Goal: Task Accomplishment & Management: Use online tool/utility

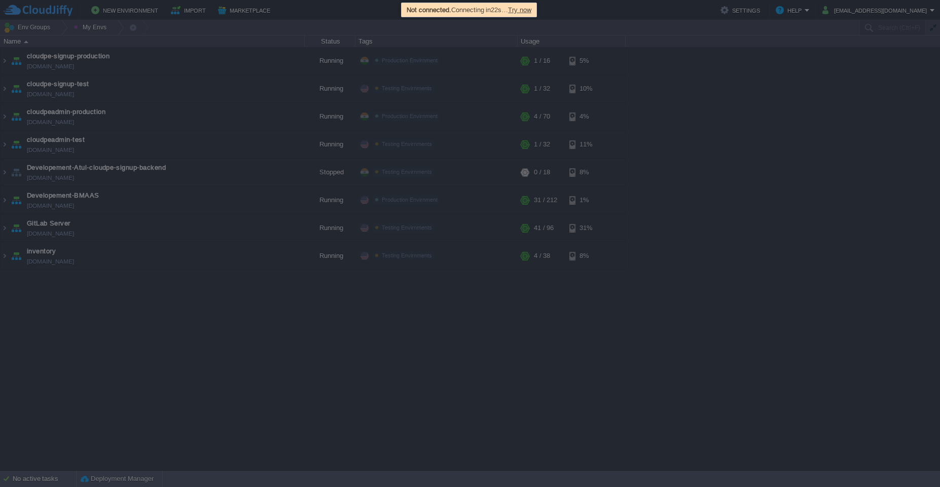
click at [522, 12] on span "Try now" at bounding box center [519, 10] width 23 height 8
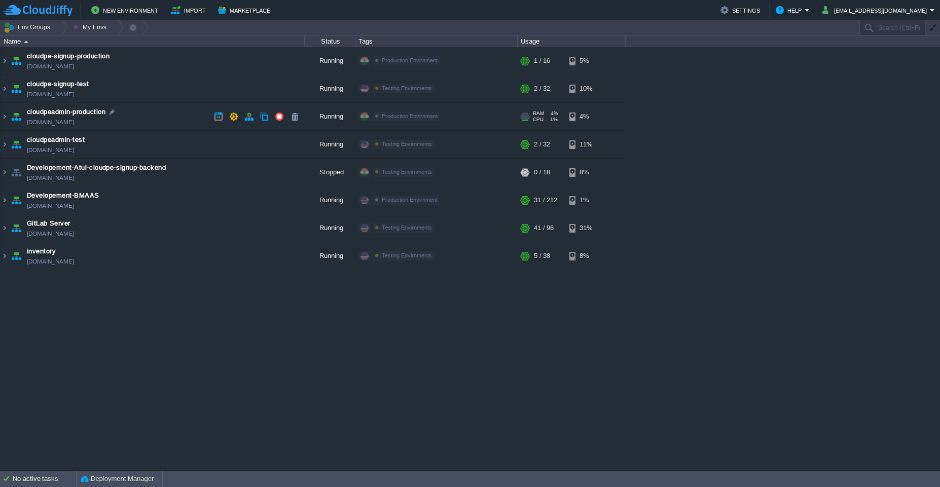
click at [159, 121] on td "cloudpeadmin-production [DOMAIN_NAME]" at bounding box center [153, 117] width 304 height 28
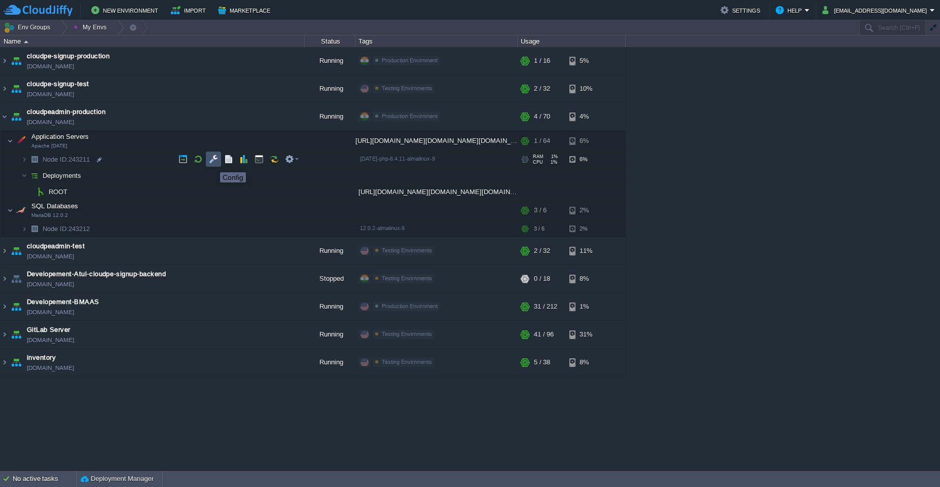
click at [212, 163] on button "button" at bounding box center [213, 159] width 9 height 9
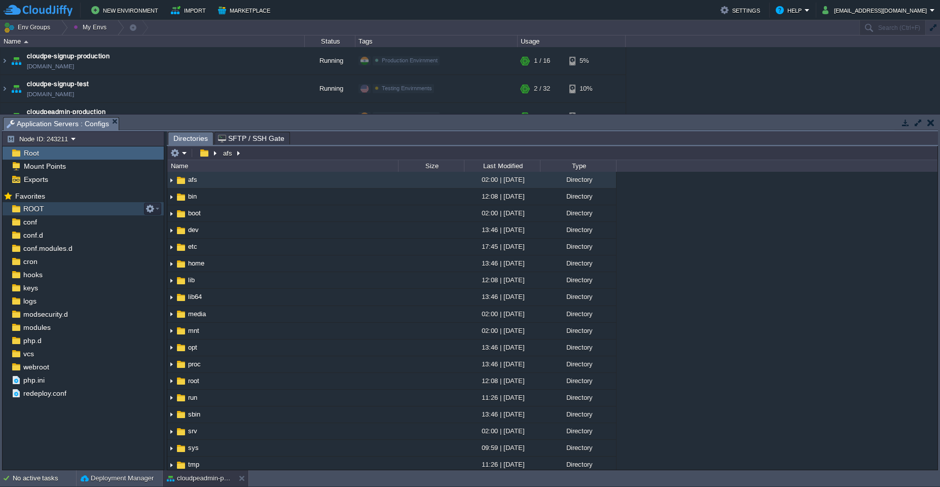
click at [72, 211] on div "ROOT" at bounding box center [83, 208] width 161 height 13
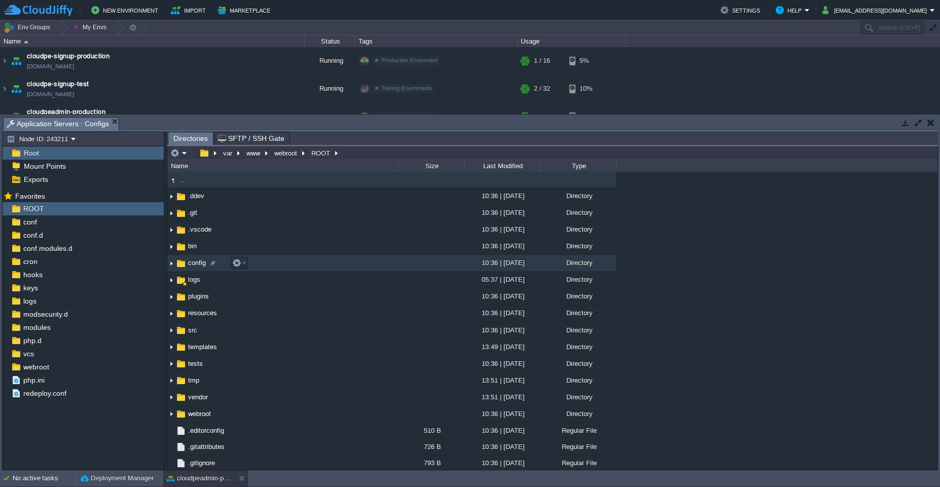
click at [326, 263] on td "config" at bounding box center [282, 263] width 231 height 17
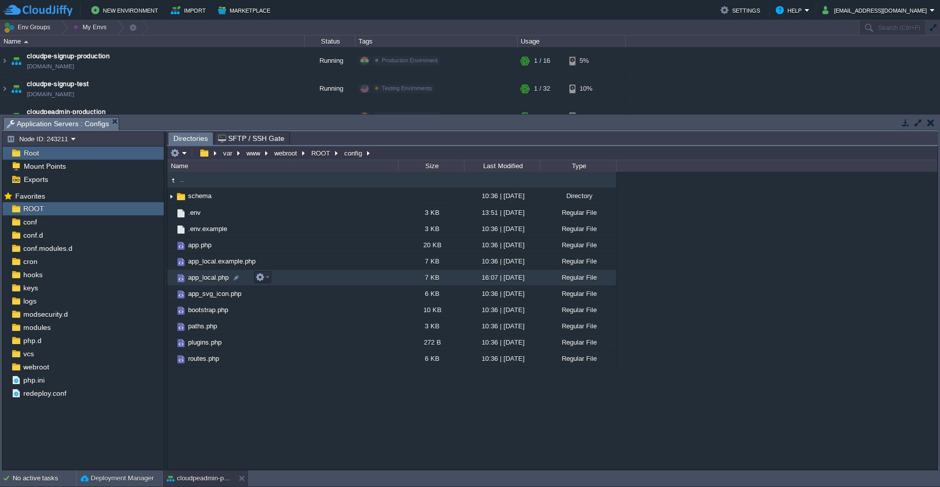
click at [348, 275] on td "app_local.php" at bounding box center [282, 278] width 231 height 16
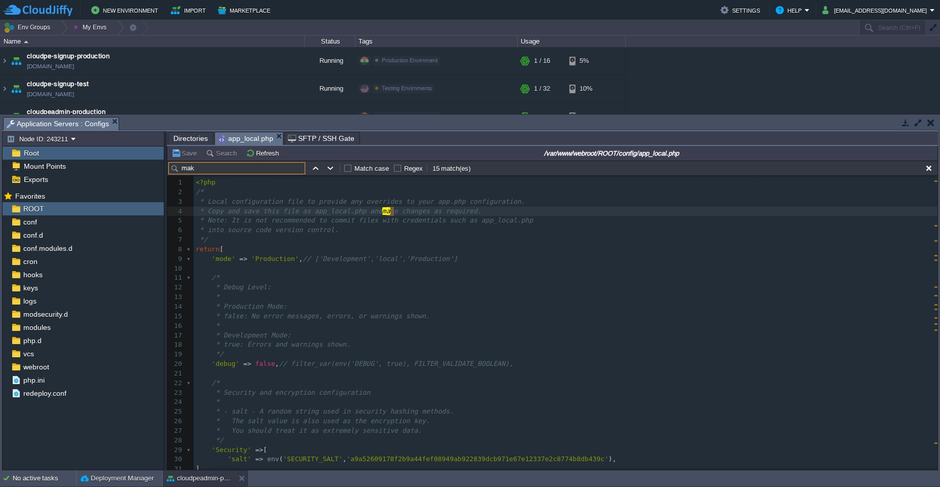
type input "make"
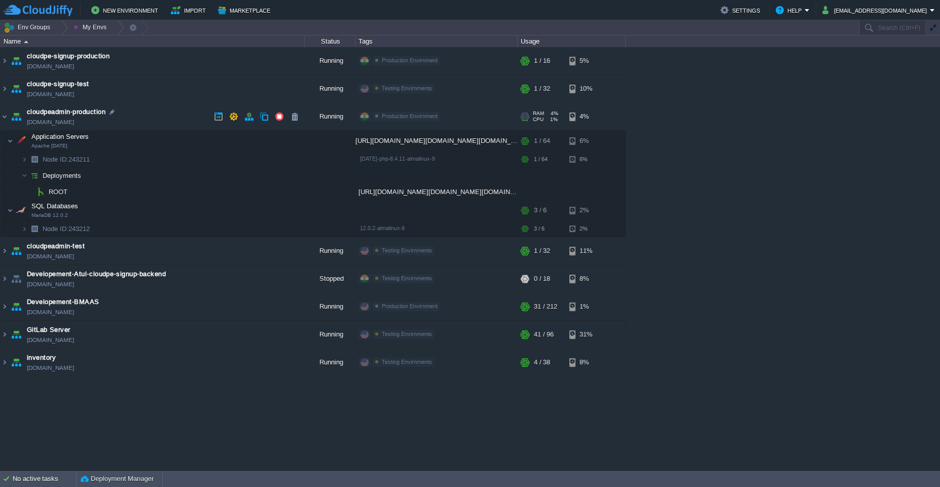
click at [166, 116] on td "cloudpeadmin-production [DOMAIN_NAME]" at bounding box center [153, 117] width 304 height 28
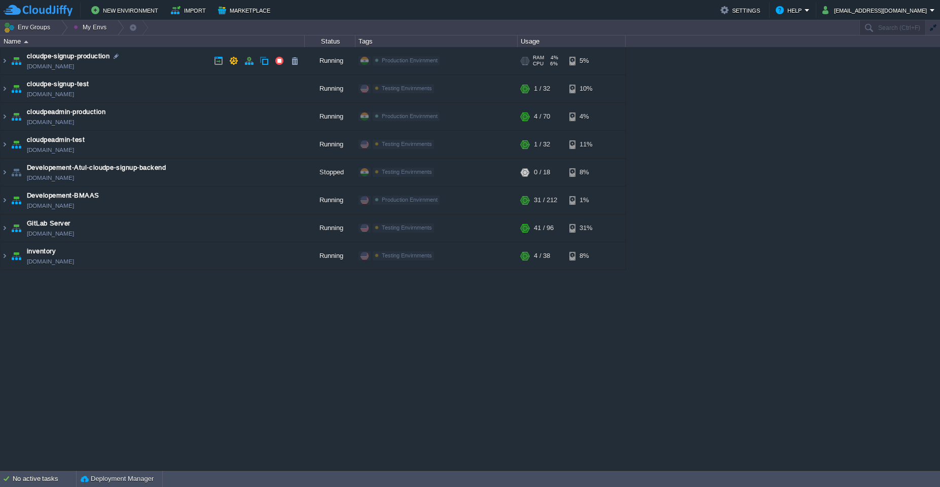
click at [178, 64] on td "cloudpe-signup-production [DOMAIN_NAME]" at bounding box center [153, 61] width 304 height 28
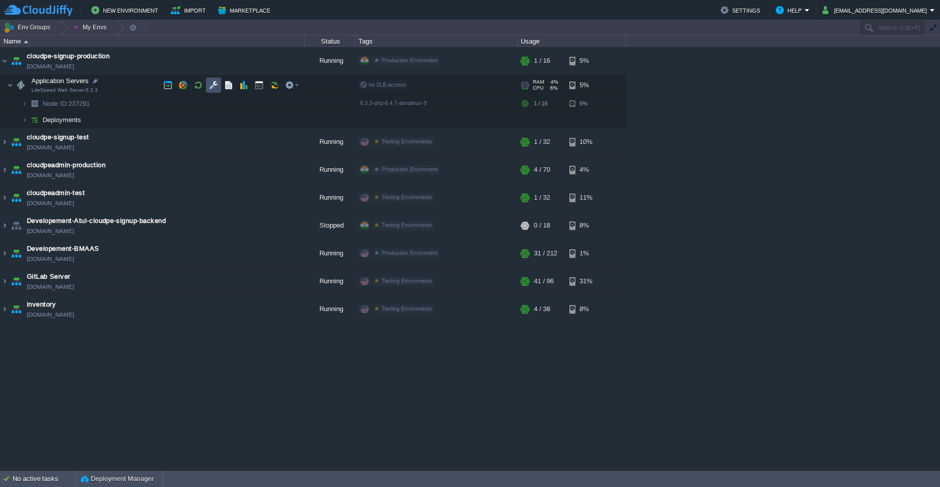
click at [210, 83] on button "button" at bounding box center [213, 85] width 9 height 9
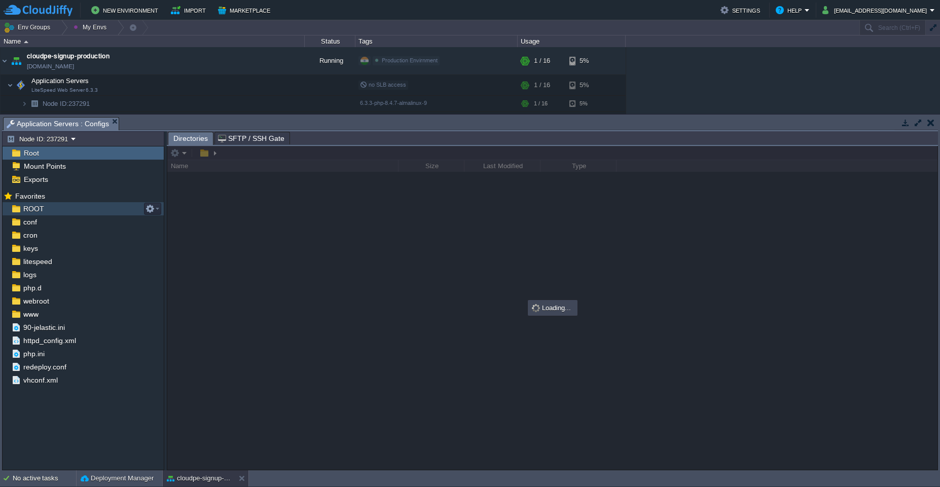
click at [34, 208] on span "ROOT" at bounding box center [33, 208] width 24 height 9
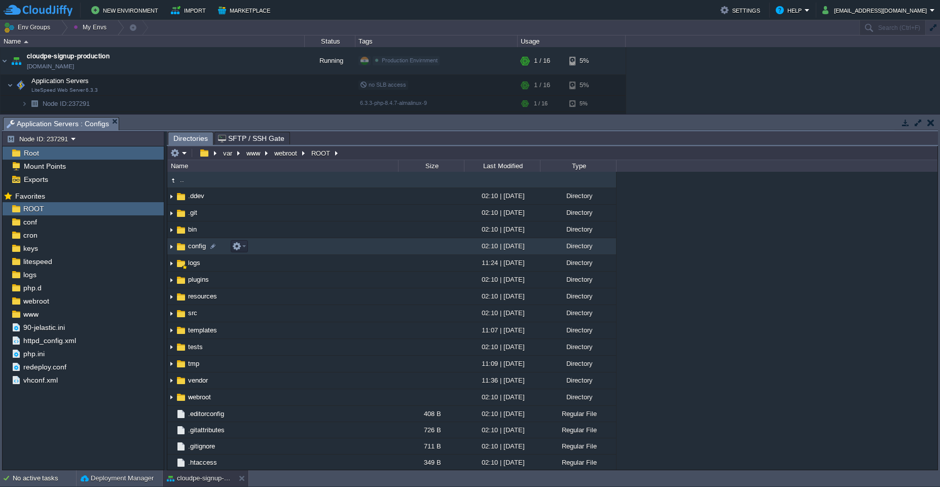
click at [277, 249] on td "config" at bounding box center [282, 246] width 231 height 17
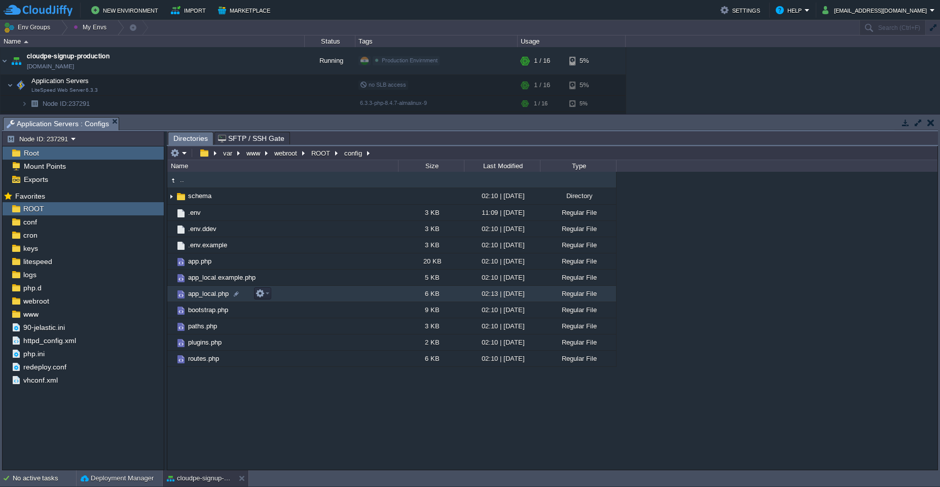
click at [350, 294] on td "app_local.php" at bounding box center [282, 294] width 231 height 16
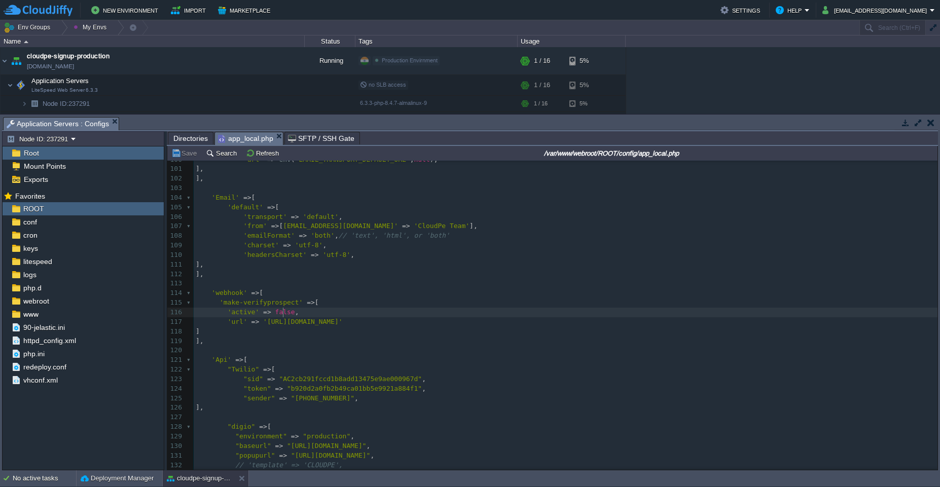
click at [283, 315] on div "182 <?php 90 */ 91 'EmailTransport' => [ 92 'default' => [ 93 'className' => 'S…" at bounding box center [566, 307] width 744 height 497
type textarea "true"
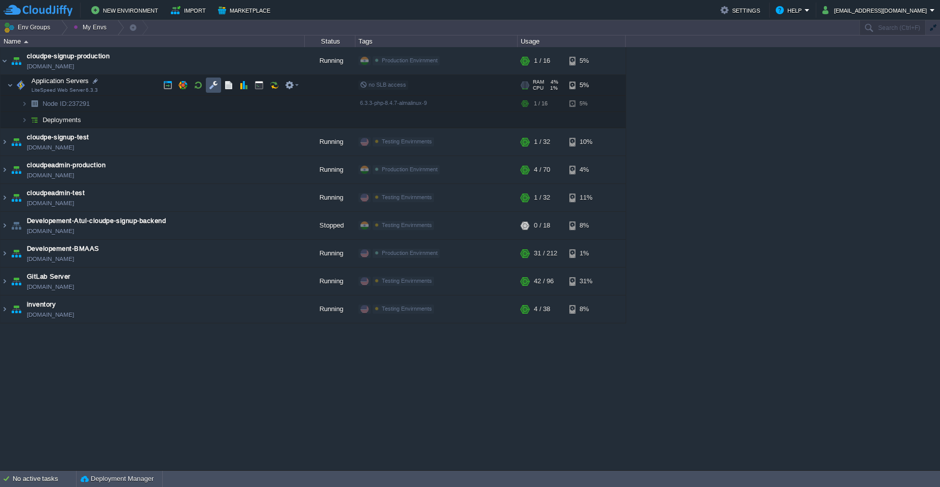
click at [217, 84] on button "button" at bounding box center [213, 85] width 9 height 9
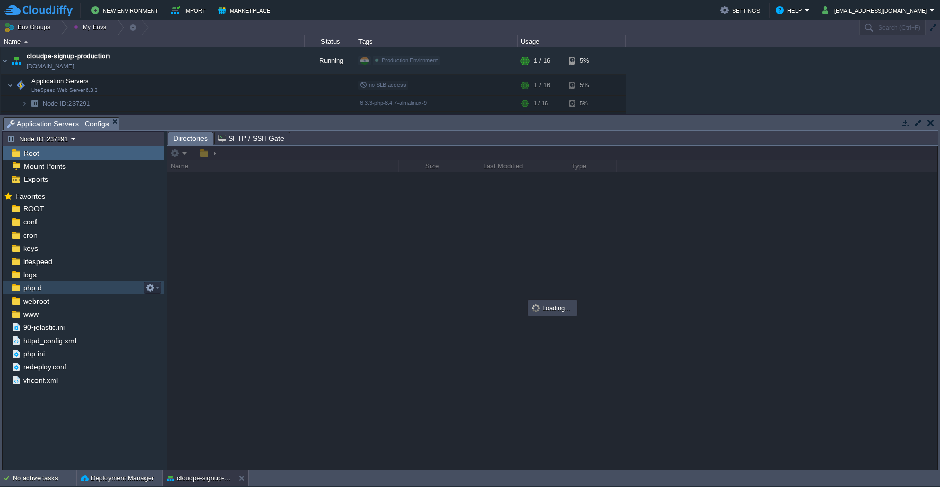
click at [57, 281] on div "php.d" at bounding box center [83, 287] width 161 height 13
click at [55, 277] on div "logs" at bounding box center [83, 274] width 161 height 13
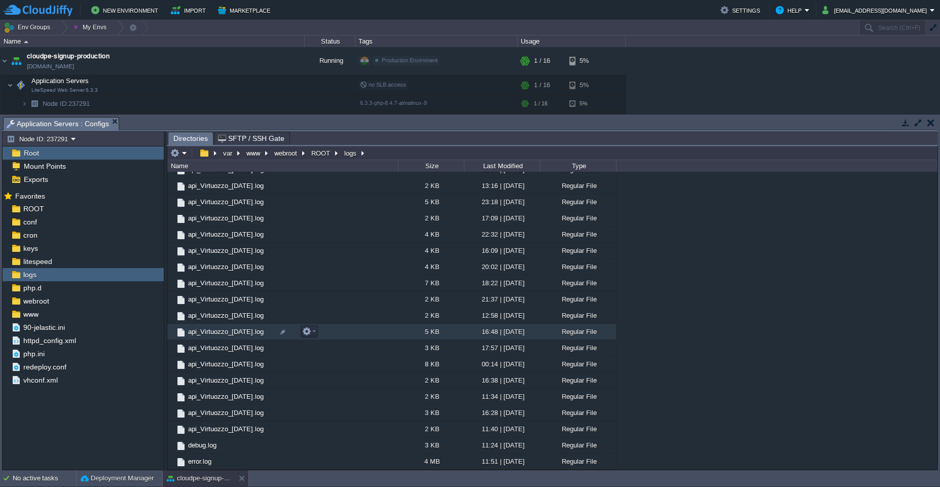
scroll to position [1129, 0]
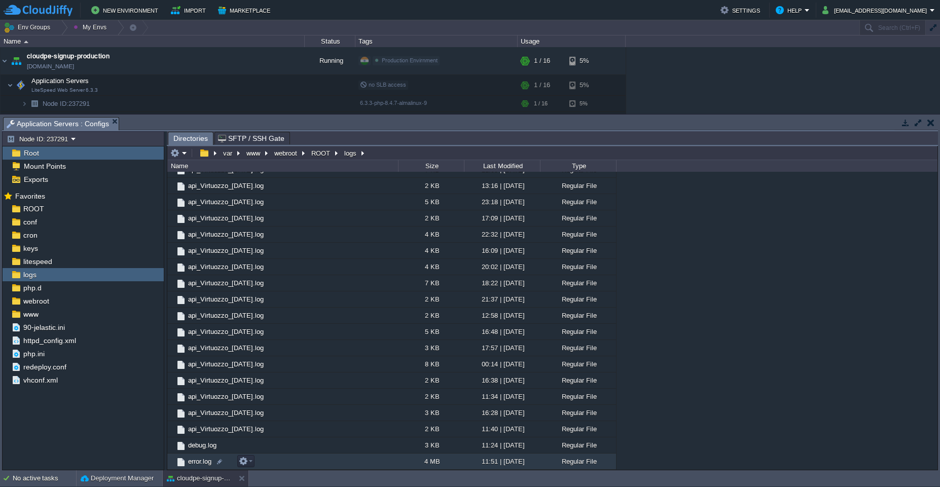
click at [346, 458] on td "error.log" at bounding box center [282, 462] width 231 height 16
click at [195, 140] on span "Directories" at bounding box center [190, 138] width 34 height 13
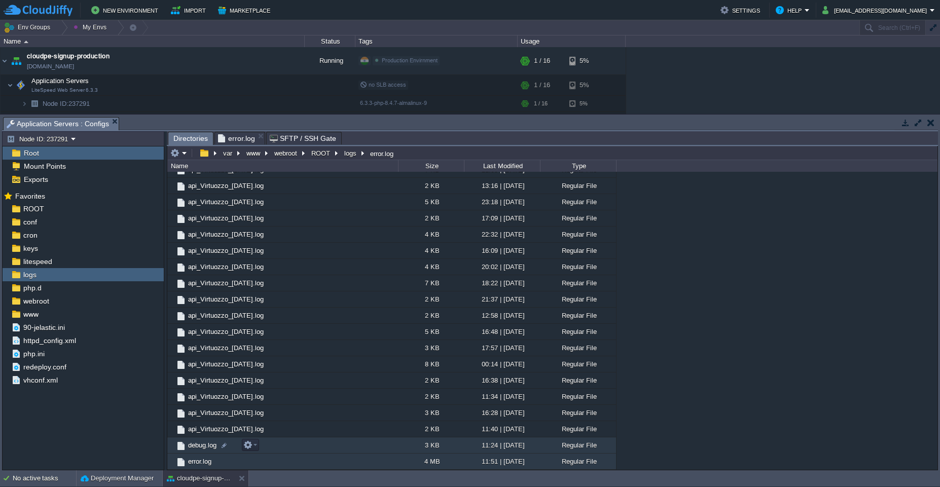
click at [330, 445] on td "debug.log" at bounding box center [282, 445] width 231 height 16
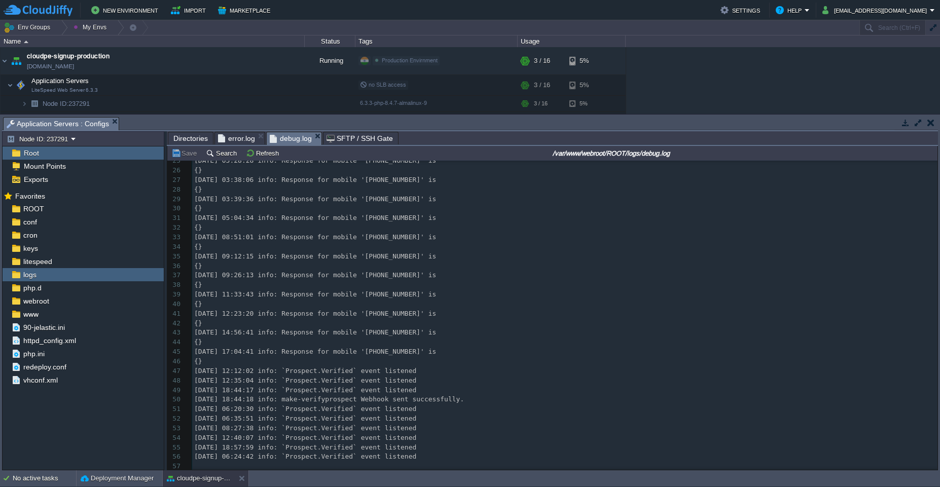
scroll to position [239, 0]
click at [238, 141] on span "error.log" at bounding box center [236, 138] width 37 height 12
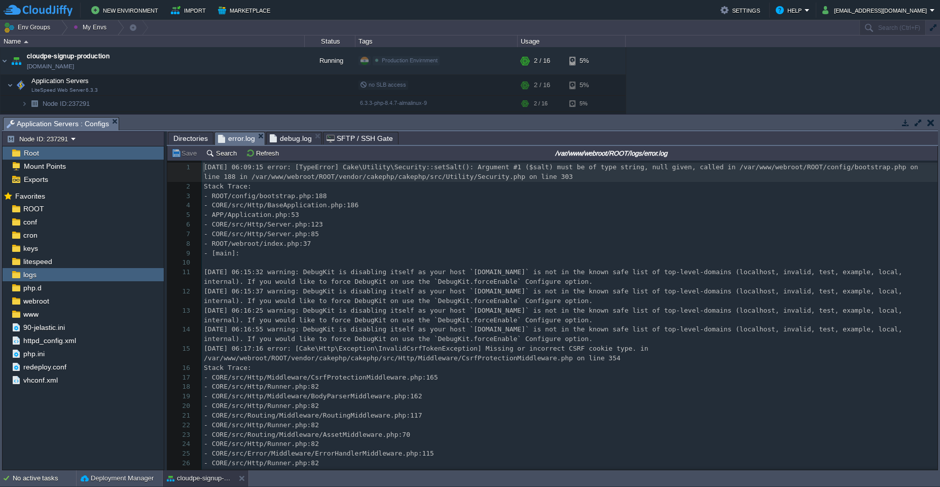
click at [238, 135] on span "error.log" at bounding box center [236, 138] width 37 height 13
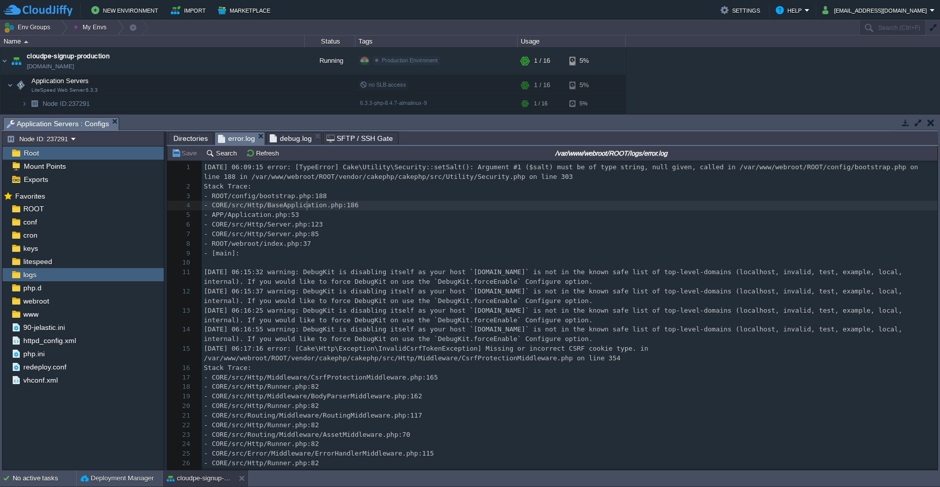
click at [308, 208] on div "67818 1 [DATE] 06:09:15 error: [TypeError] Cake\Utility\Security::setSalt(): Ar…" at bounding box center [569, 373] width 735 height 420
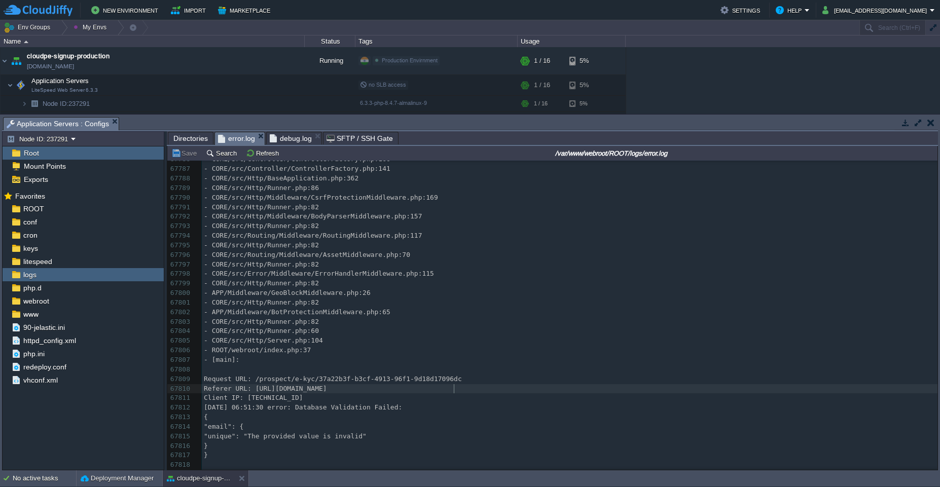
click at [454, 386] on div "67818 67775 } 67776 [DATE] 06:35:07 error: Database Validation Failed: 67777 { …" at bounding box center [569, 260] width 735 height 420
type textarea "37a22b3f-b3cf-4913-96f1-9d18d17096dc"
click at [606, 393] on pre "Client IP: [TECHNICAL_ID]" at bounding box center [569, 398] width 735 height 10
